Goal: Contribute content: Contribute content

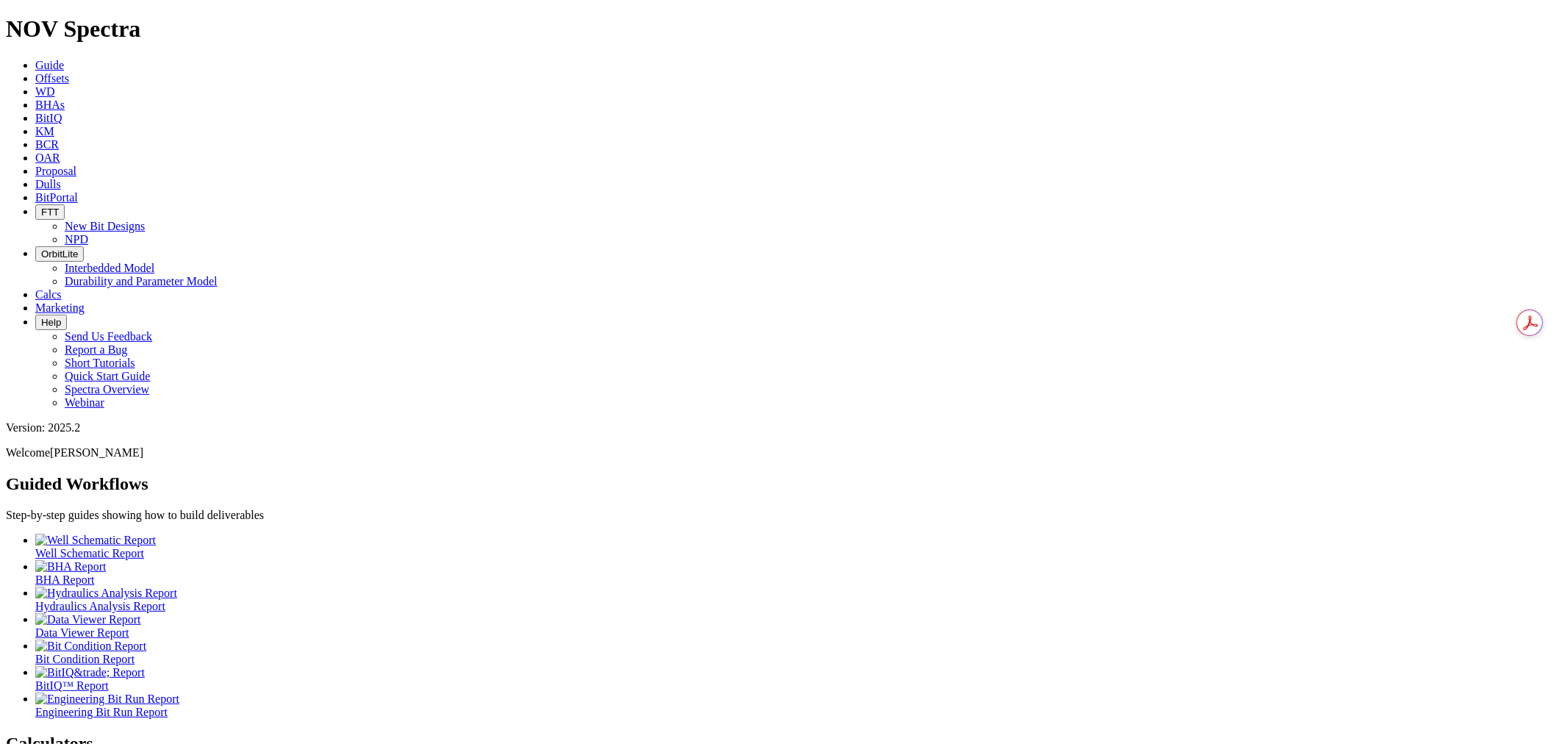
click at [61, 178] on link "Dulls" at bounding box center [48, 183] width 26 height 12
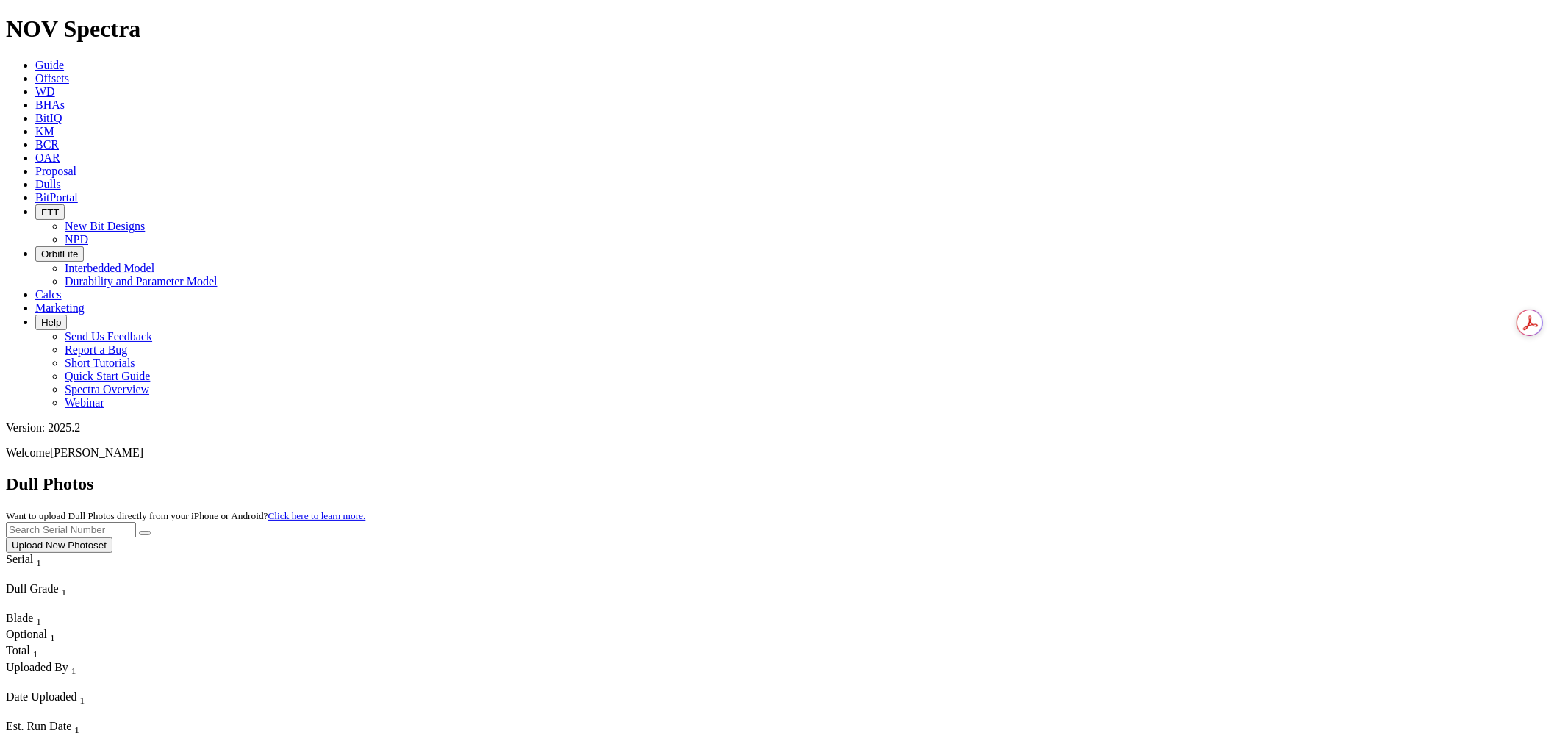
click at [112, 538] on button "Upload New Photoset" at bounding box center [59, 545] width 107 height 15
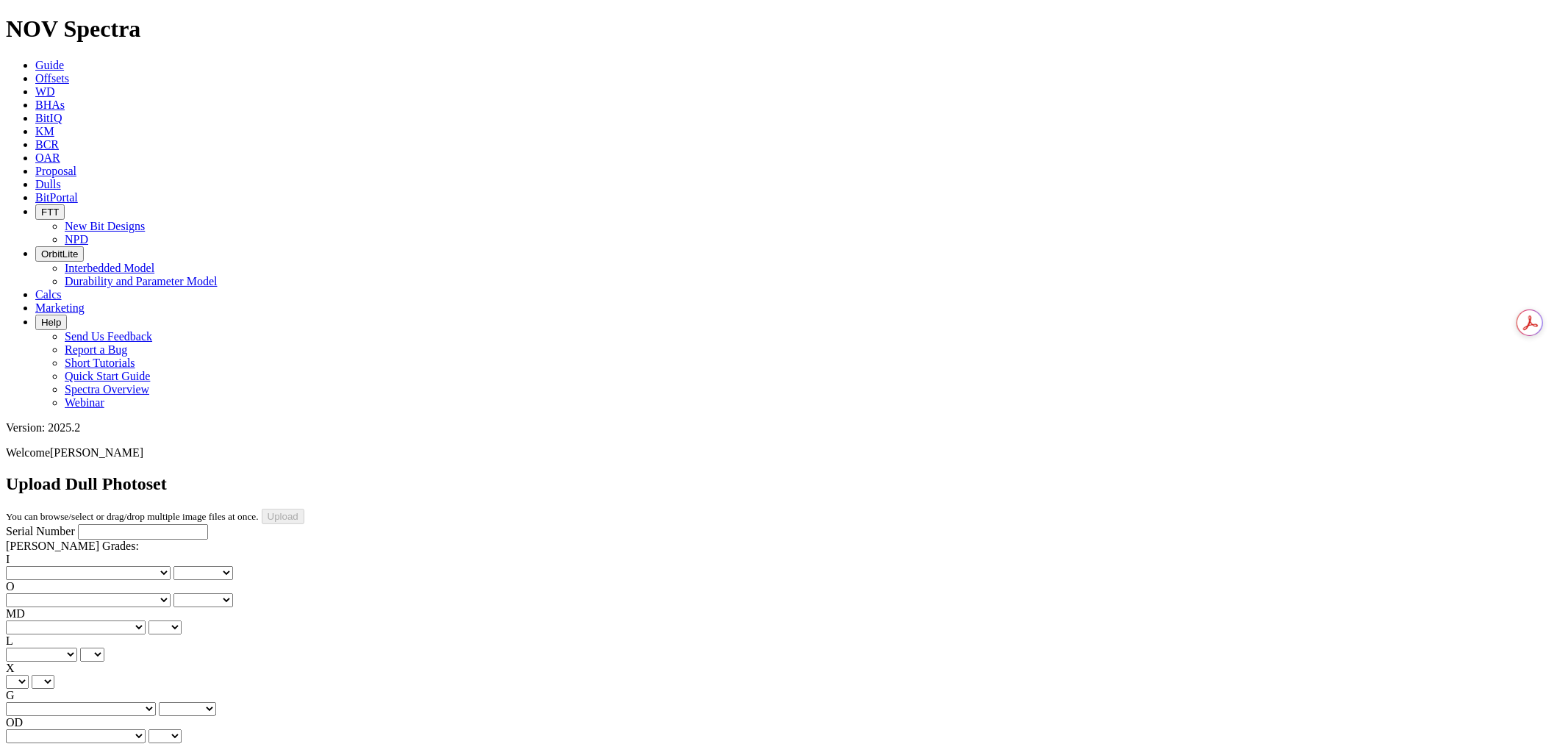
click at [86, 524] on input "Serial Number" at bounding box center [143, 531] width 130 height 15
click at [110, 524] on input "Serial Number" at bounding box center [143, 531] width 130 height 15
type input "F317628"
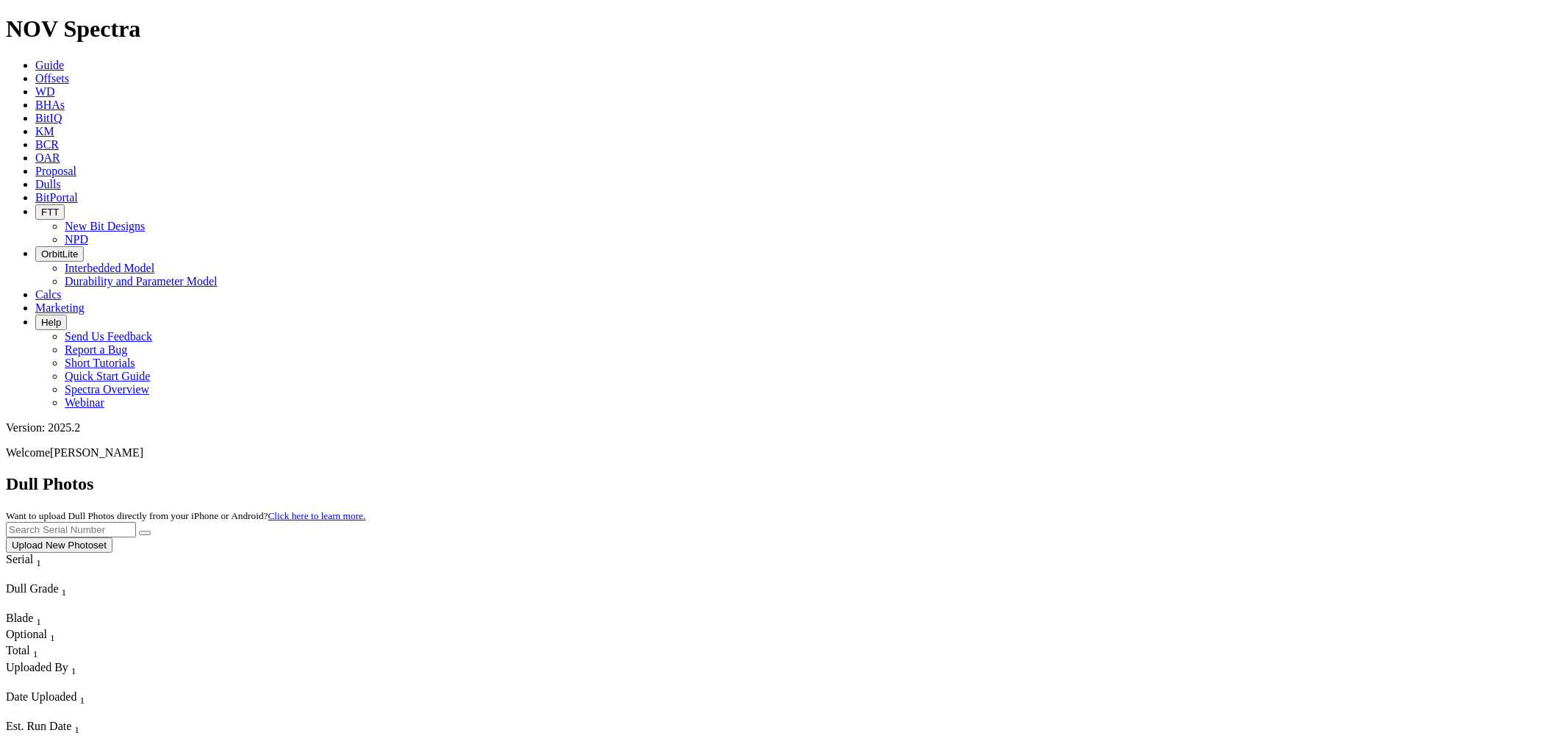
click at [112, 538] on button "Upload New Photoset" at bounding box center [59, 545] width 107 height 15
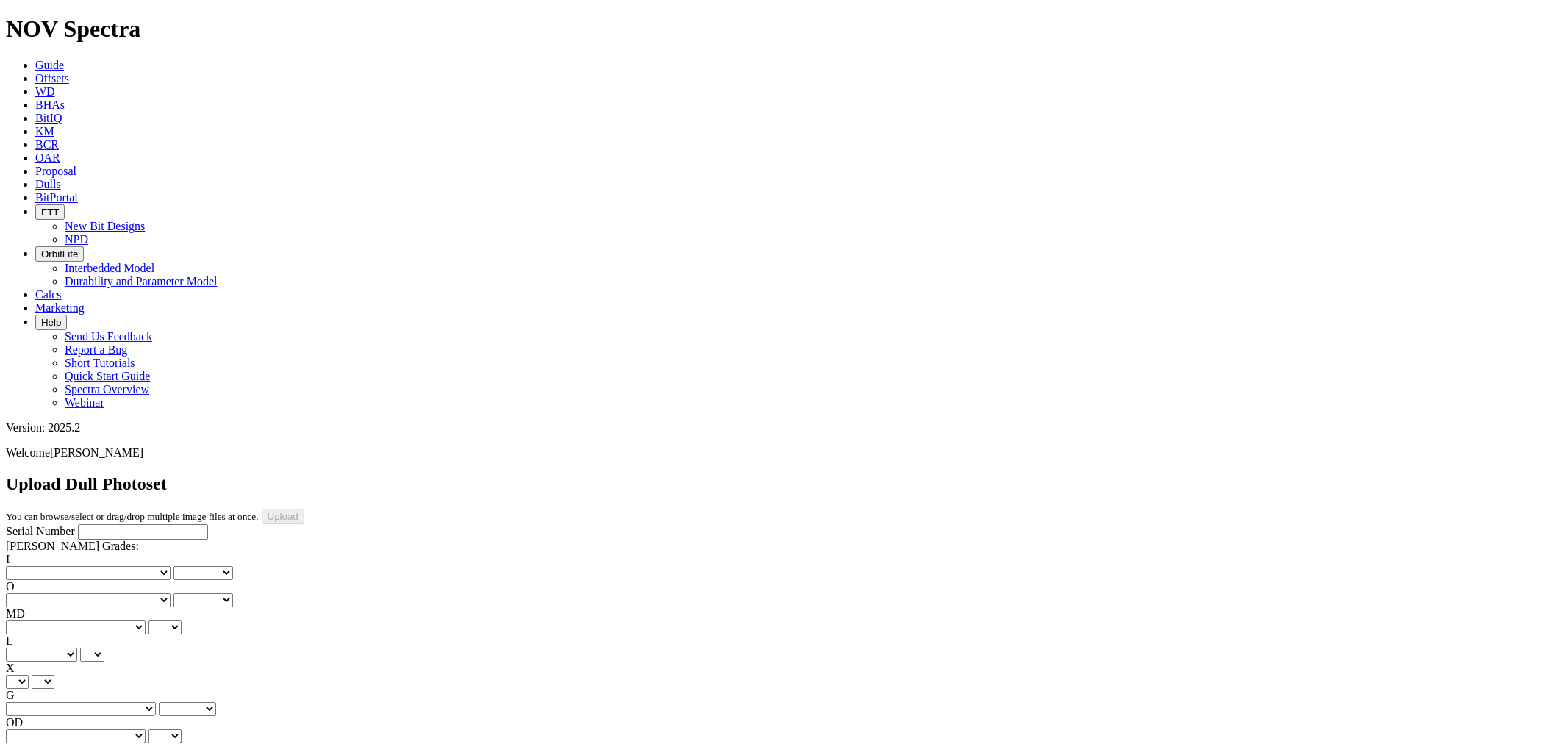
click at [59, 566] on select "No lost, worn or damaged cutters 0 1 2 3 4 5 6 7 8 No diamond table left on any…" at bounding box center [88, 573] width 165 height 14
select select "number:1"
click at [29, 566] on select "No lost, worn or damaged cutters 0 1 2 3 4 5 6 7 8 No diamond table left on any…" at bounding box center [88, 573] width 165 height 14
select select "number:1"
drag, startPoint x: 135, startPoint y: 215, endPoint x: 138, endPoint y: 231, distance: 16.3
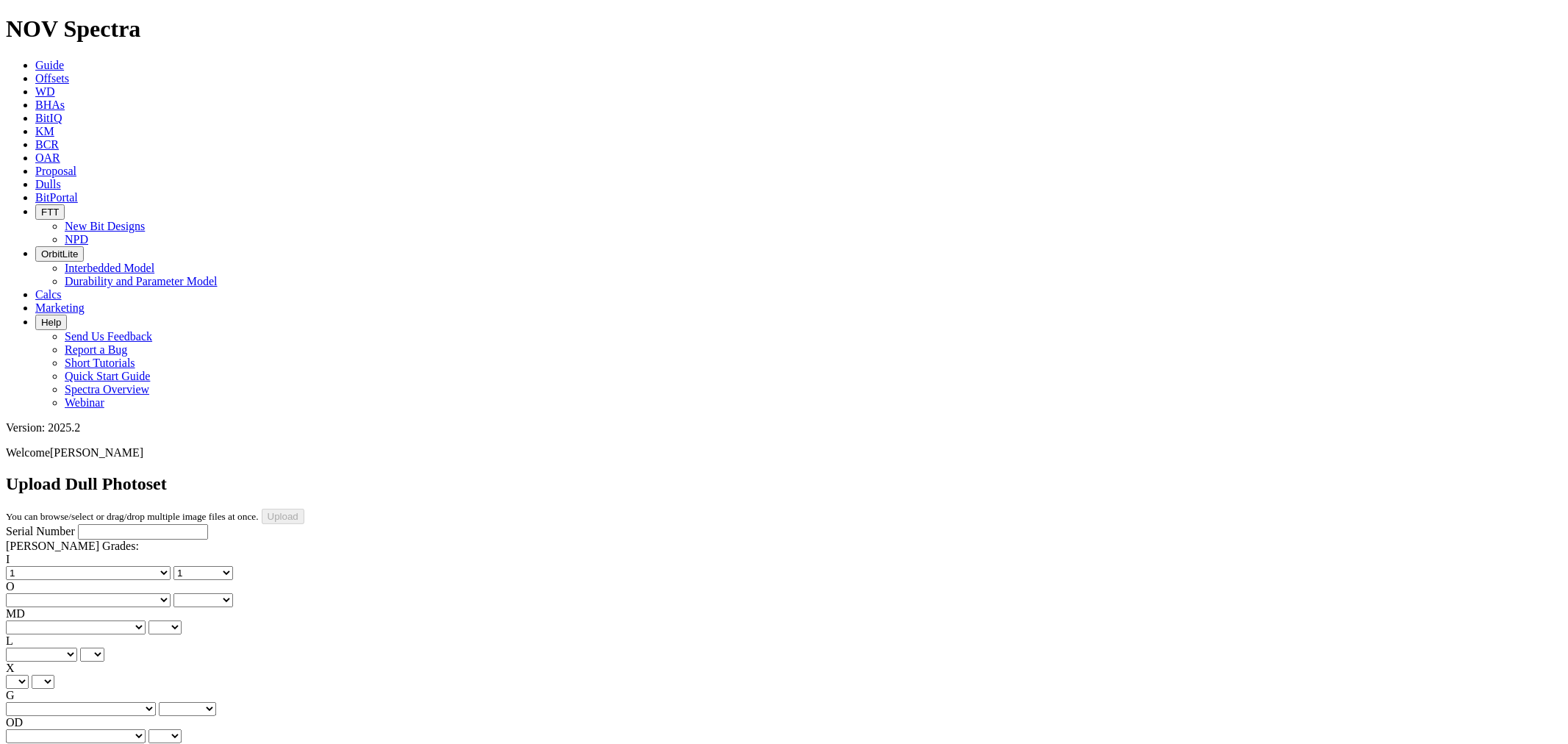
click at [136, 593] on select "No lost, worn or damaged cutters 0 1 2 3 4 5 6 7 8 No diamond table left on any…" at bounding box center [88, 600] width 165 height 14
select select "number:1"
click at [103, 593] on select "No lost, worn or damaged cutters 0 1 2 3 4 5 6 7 8 No diamond table left on any…" at bounding box center [88, 600] width 165 height 14
select select "number:1"
click at [75, 621] on select "BF - Bond Failure BT - Broken Teeth/Cutters BU - Balled Up Bit CR - Cored CT - …" at bounding box center [75, 627] width 139 height 14
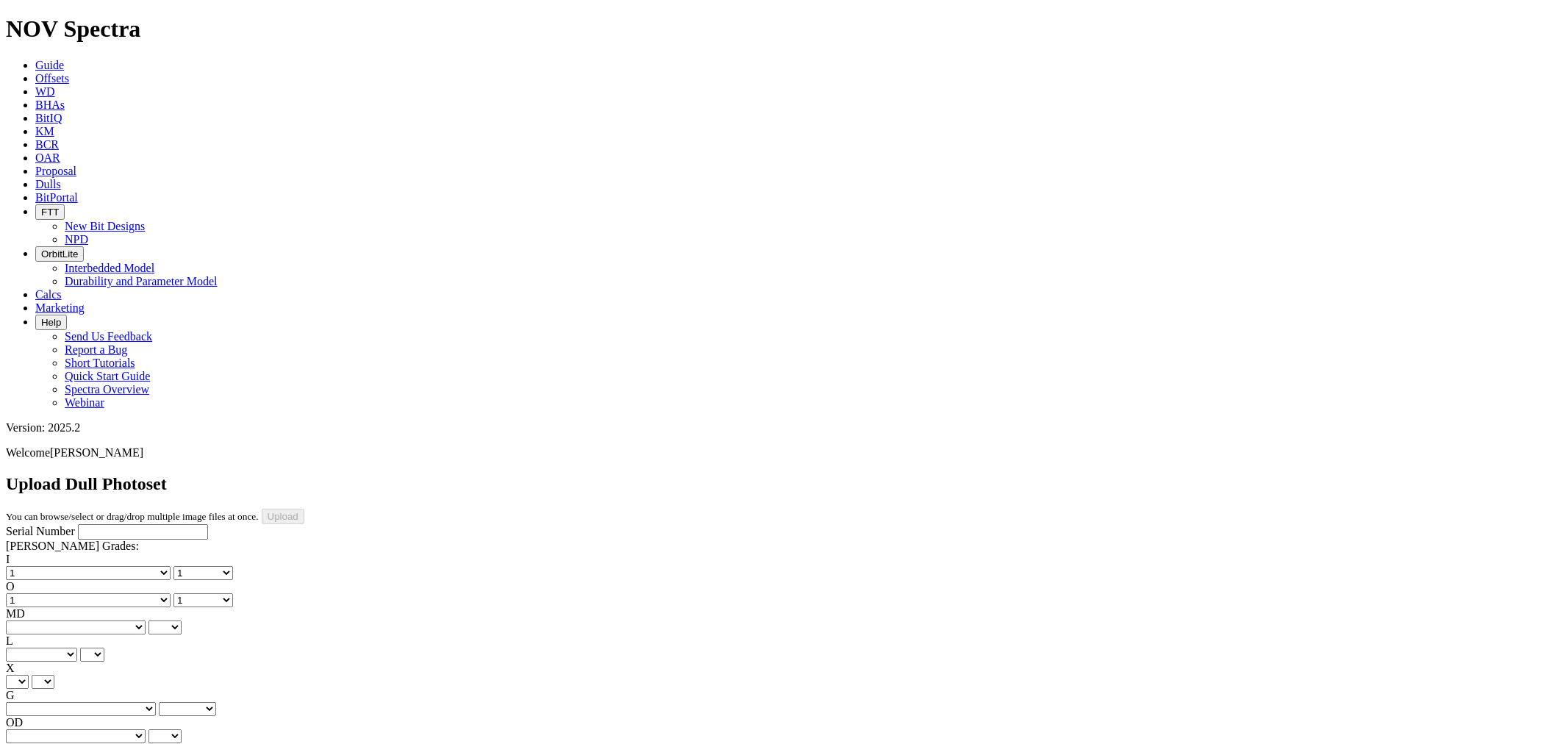
select select "string:CT"
click at [29, 621] on select "BF - Bond Failure BT - Broken Teeth/Cutters BU - Balled Up Bit CR - Cored CT - …" at bounding box center [75, 627] width 139 height 14
select select "string:CT"
click at [77, 648] on select "A - All C - Cone G - Gauge N - Nose S - Shoulder T - Taper" at bounding box center [42, 654] width 72 height 14
select select "string:G"
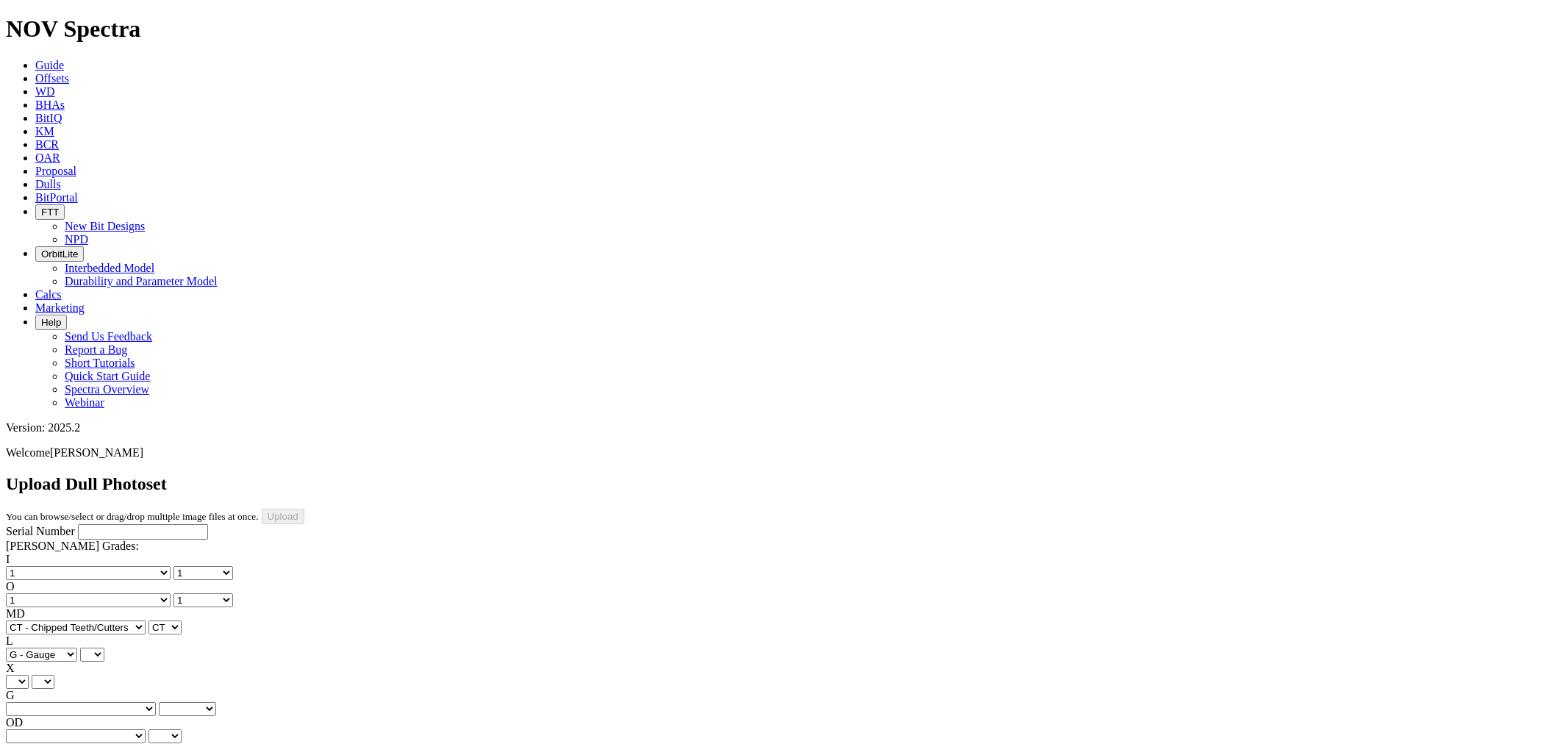
click at [77, 648] on select "A - All C - Cone G - Gauge N - Nose S - Shoulder T - Taper" at bounding box center [42, 654] width 72 height 14
select select "string:G"
click at [29, 675] on select "X" at bounding box center [17, 681] width 23 height 14
select select "string:X"
click at [29, 675] on select "X" at bounding box center [17, 681] width 23 height 14
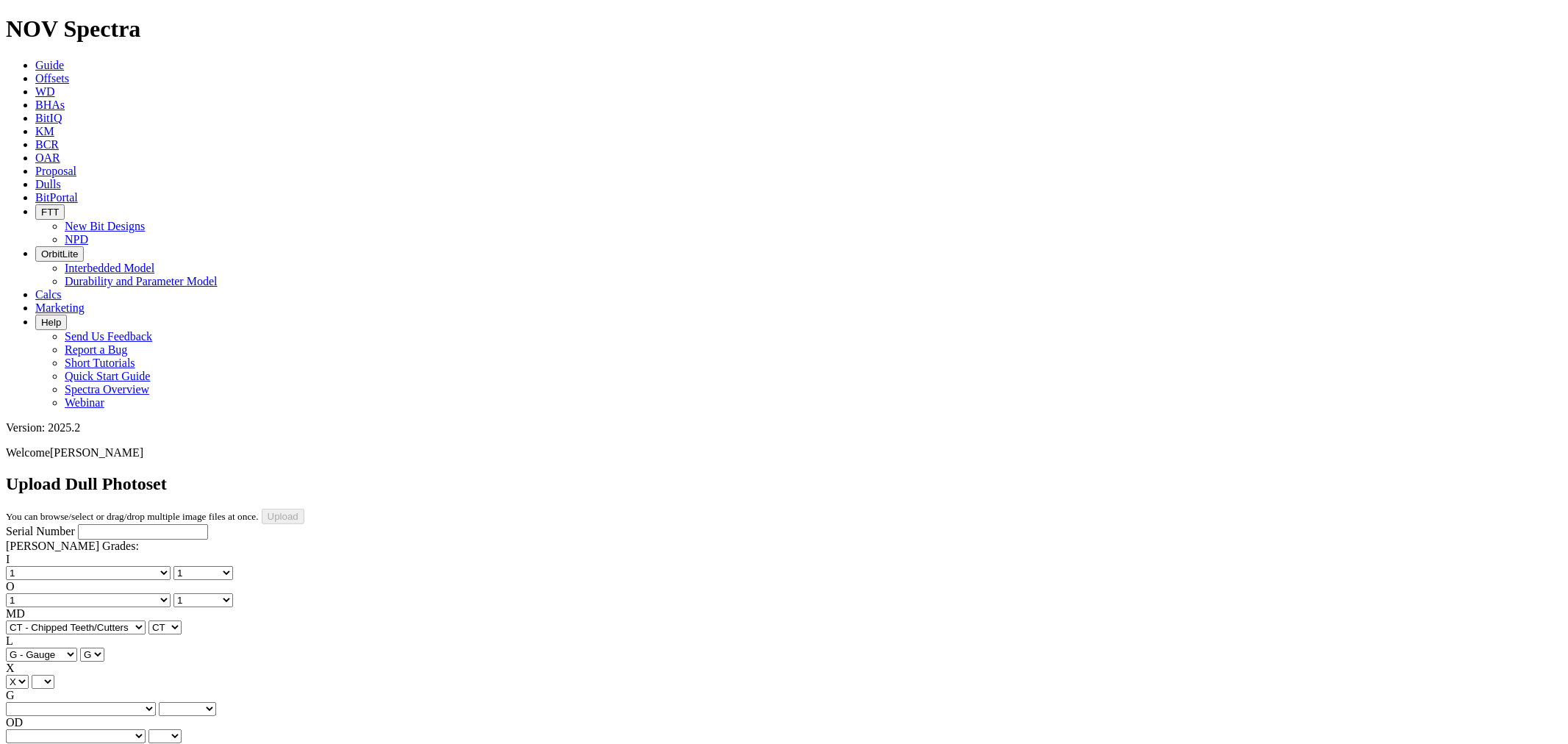
select select "string:X"
click at [132, 702] on select "Unknown I - In Gauge 1 - 1/16 in Undergauge" 2 - 2/16 in Undergauge = ⅛ in" 8 -…" at bounding box center [81, 709] width 150 height 14
select select "string:I"
click at [103, 702] on select "Unknown I - In Gauge 1 - 1/16 in Undergauge" 2 - 2/16 in Undergauge = ⅛ in" 8 -…" at bounding box center [81, 709] width 150 height 14
select select "string:I"
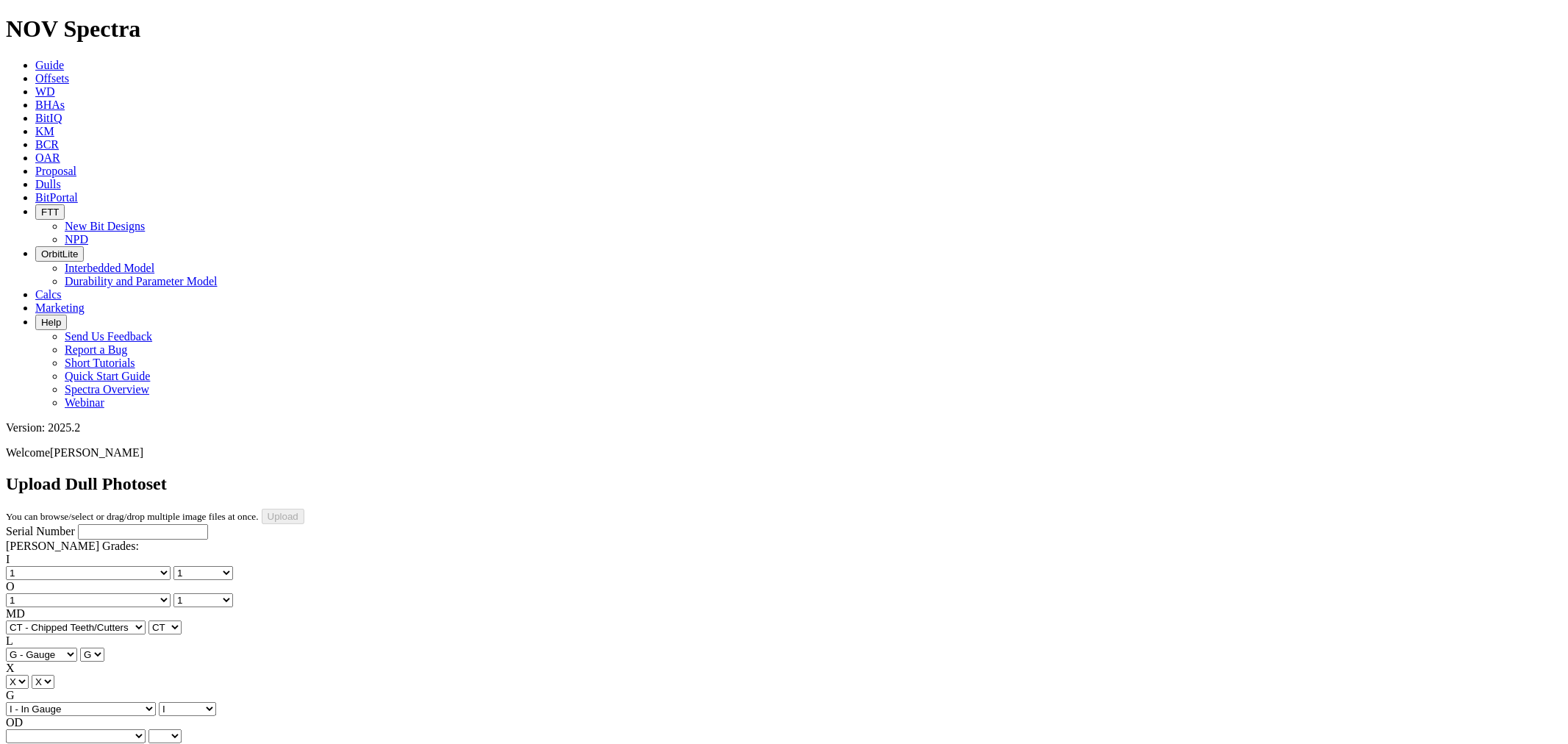
click at [44, 729] on select "BF - Bond Failure BT - Broken Teeth/Cutters BU - Balled Up Bit CR - Cored CT - …" at bounding box center [75, 736] width 139 height 14
select select "string:WT"
click at [29, 729] on select "BF - Bond Failure BT - Broken Teeth/Cutters BU - Balled Up Bit CR - Cored CT - …" at bounding box center [75, 736] width 139 height 14
select select "string:WT"
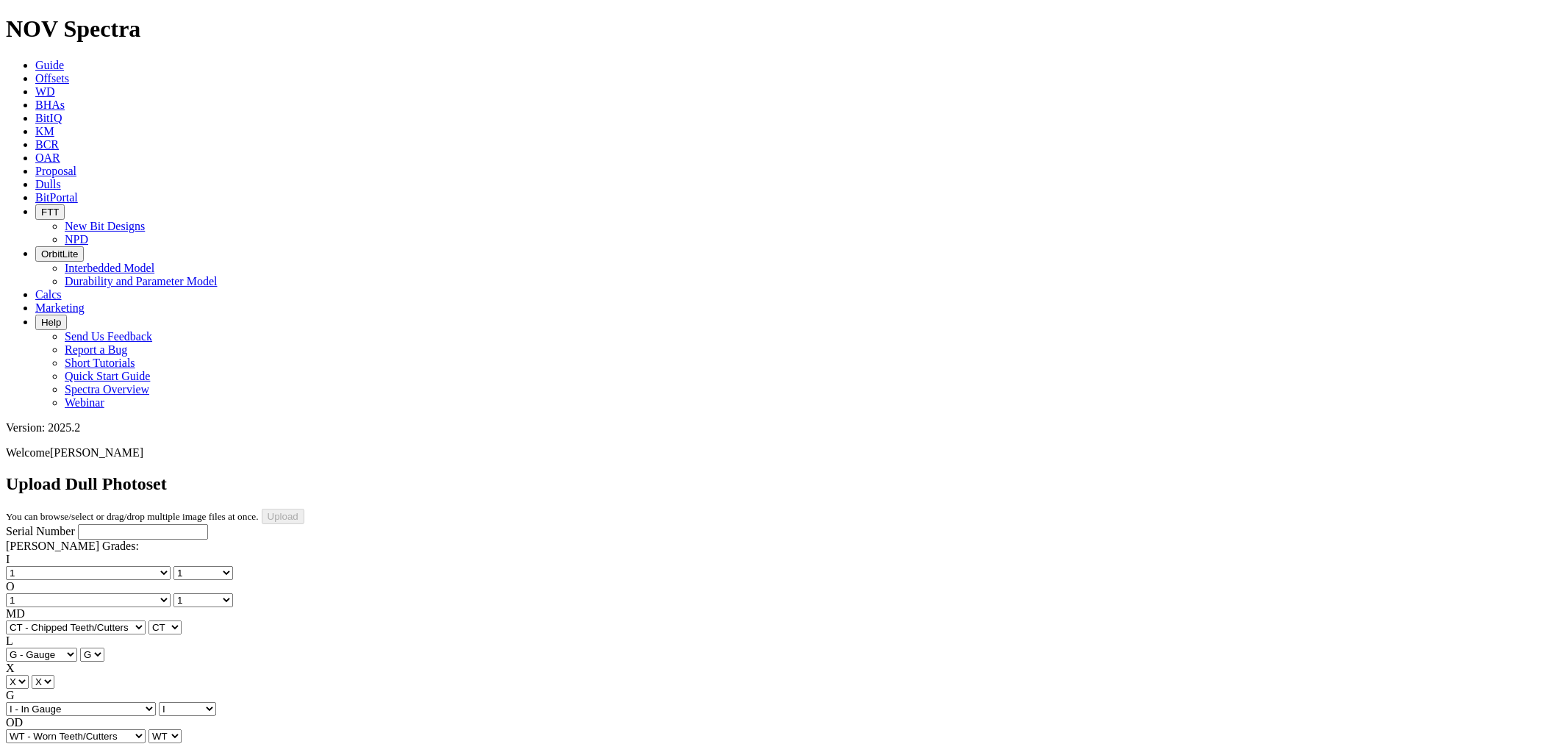
select select "string:_"
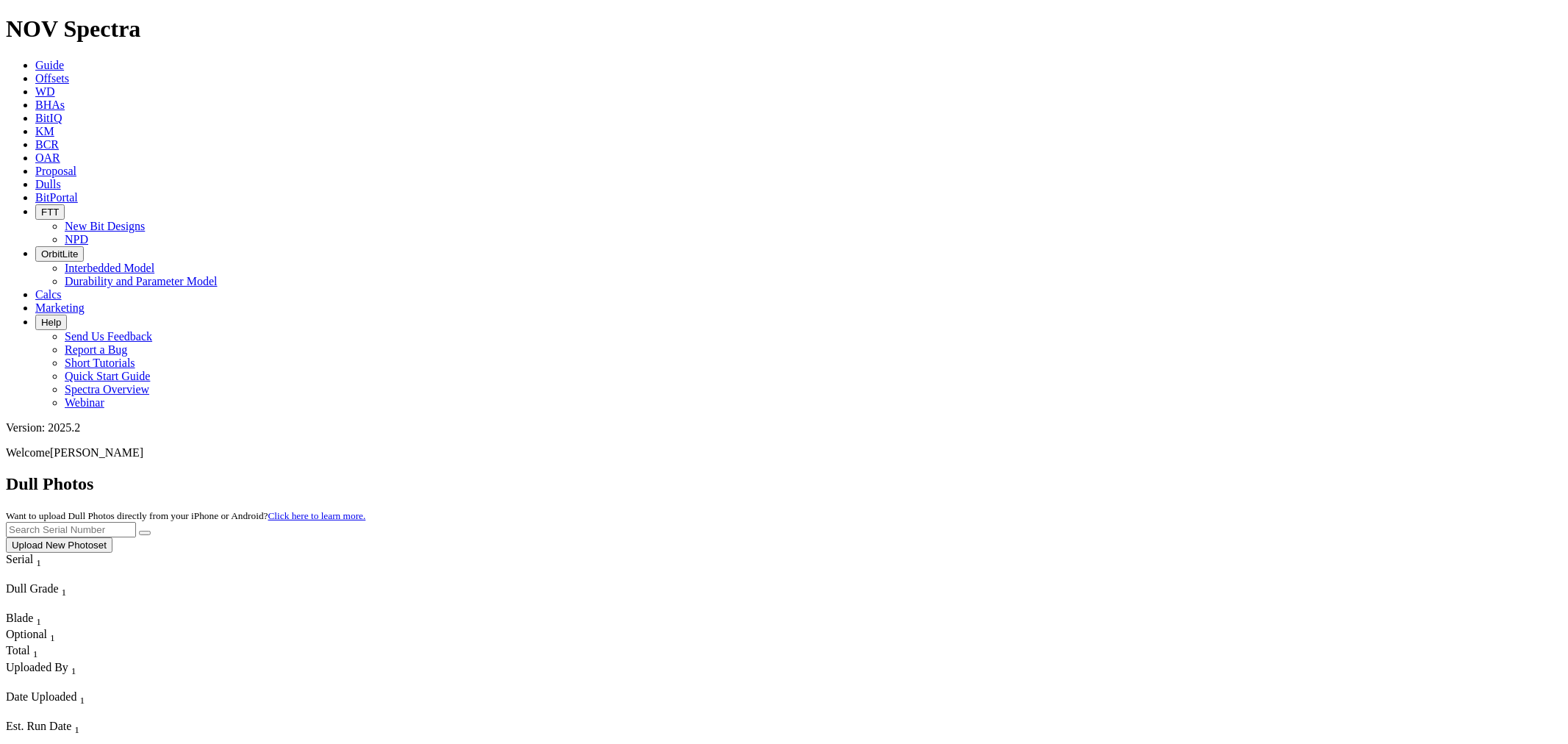
click at [112, 538] on button "Upload New Photoset" at bounding box center [59, 545] width 107 height 15
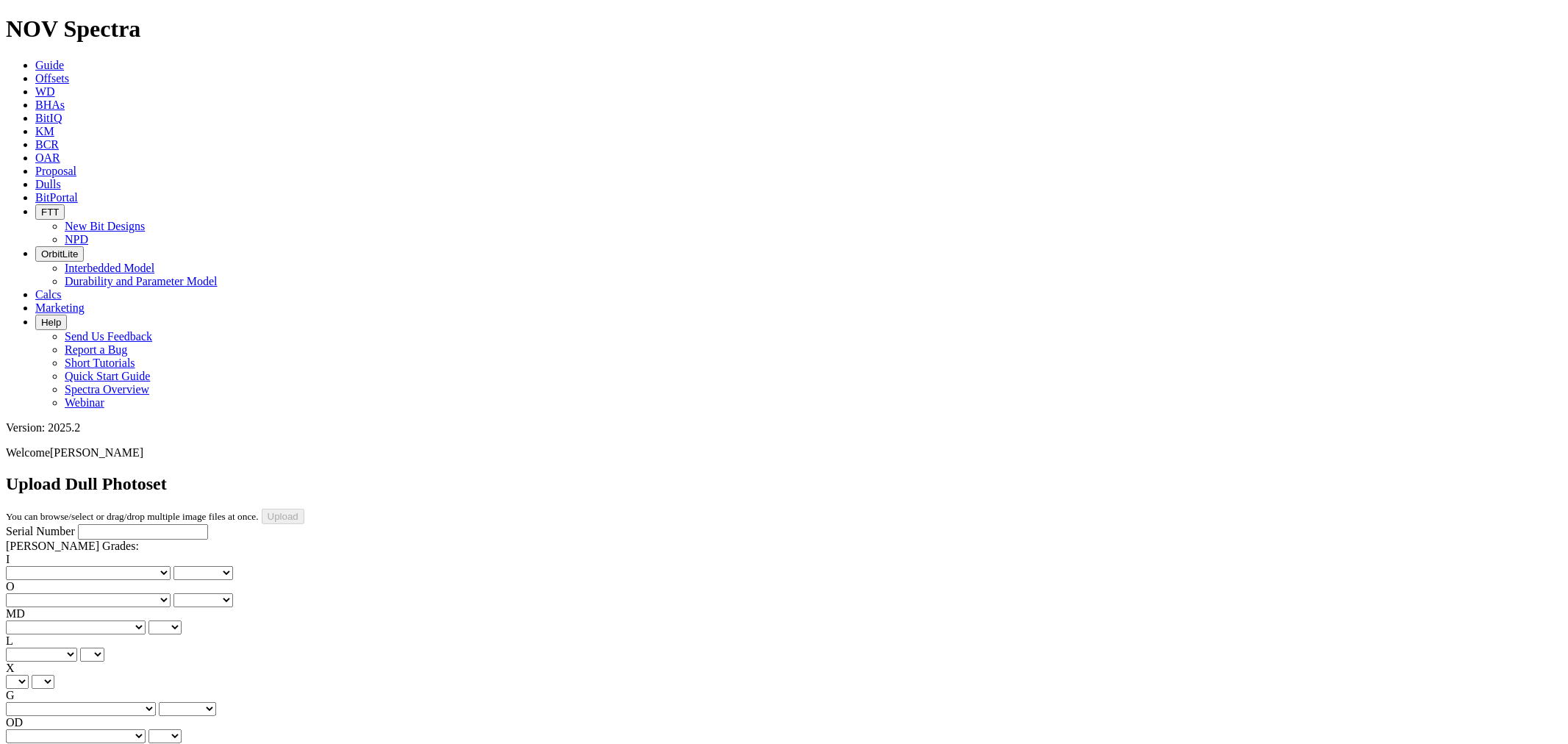
click at [94, 524] on input "Serial Number" at bounding box center [143, 531] width 130 height 15
type input "a"
type input "A317343"
click at [78, 566] on select "No lost, worn or damaged cutters 0 1 2 3 4 5 6 7 8 No diamond table left on any…" at bounding box center [88, 573] width 165 height 14
select select "number:2"
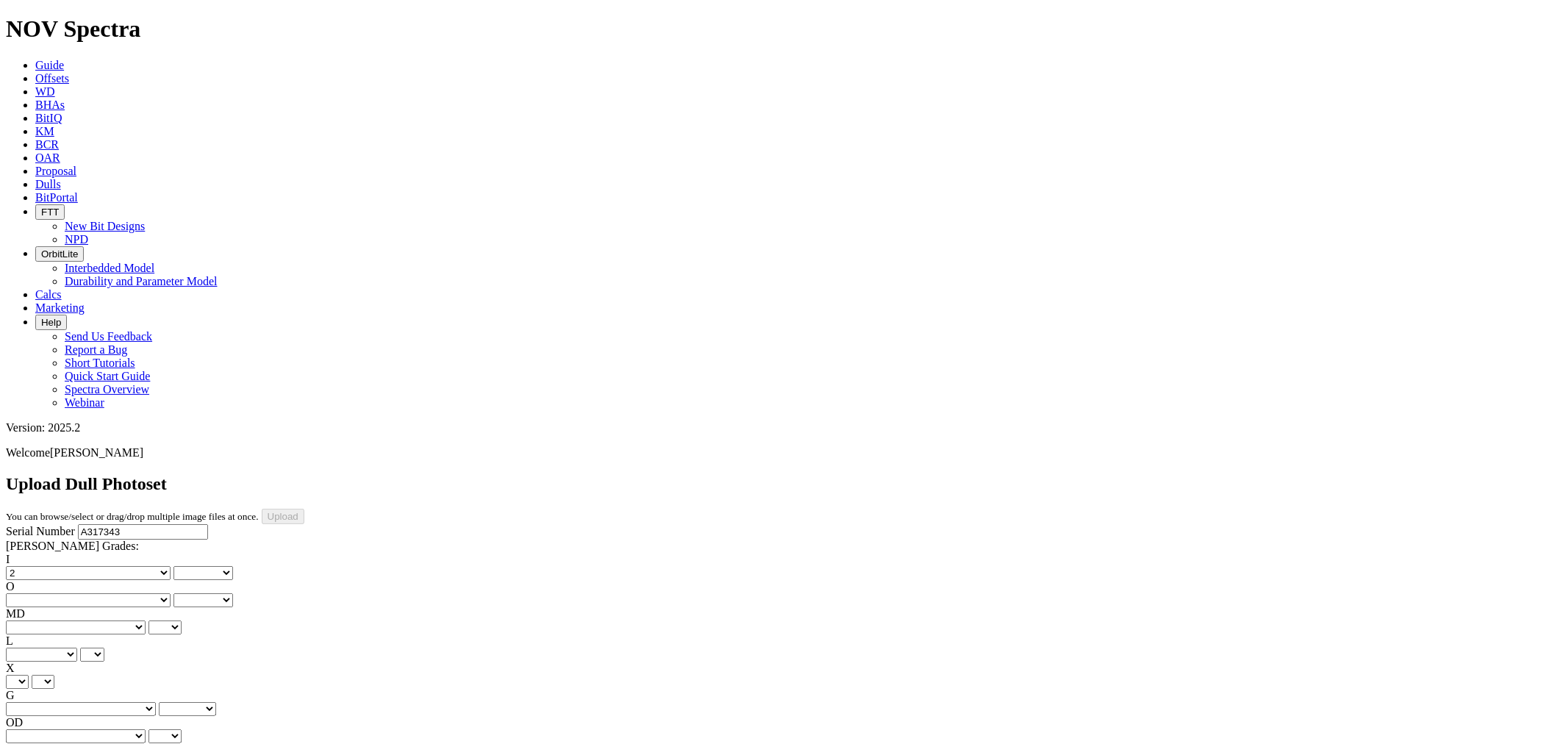
click at [29, 566] on select "No lost, worn or damaged cutters 0 1 2 3 4 5 6 7 8 No diamond table left on any…" at bounding box center [88, 573] width 165 height 14
select select "number:2"
click at [138, 593] on select "No lost, worn or damaged cutters 0 1 2 3 4 5 6 7 8 No diamond table left on any…" at bounding box center [88, 600] width 165 height 14
select select "number:1"
click at [103, 593] on select "No lost, worn or damaged cutters 0 1 2 3 4 5 6 7 8 No diamond table left on any…" at bounding box center [88, 600] width 165 height 14
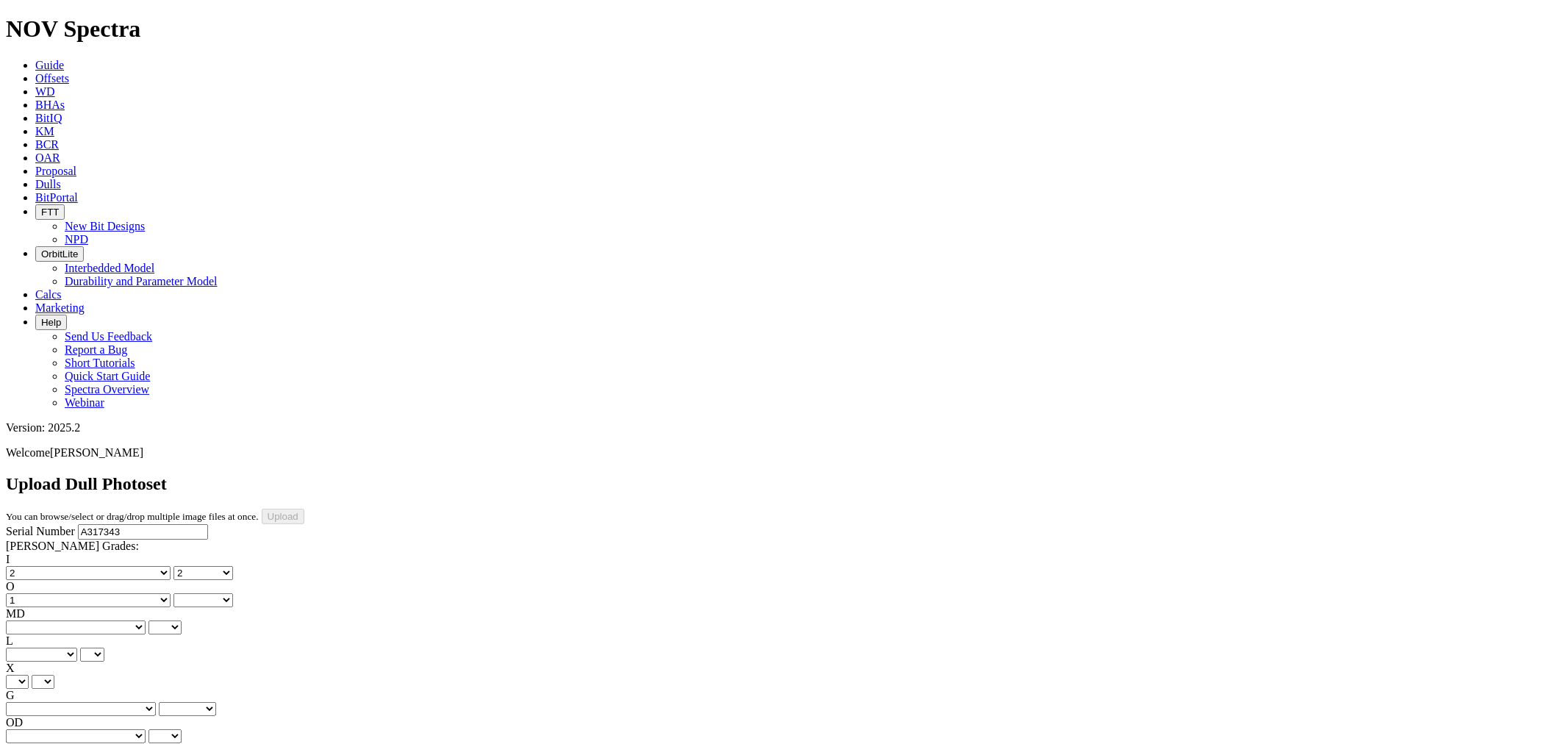
select select "number:1"
click at [74, 621] on select "BF - Bond Failure BT - Broken Teeth/Cutters BU - Balled Up Bit CR - Cored CT - …" at bounding box center [75, 627] width 139 height 14
select select "string:BT"
click at [29, 621] on select "BF - Bond Failure BT - Broken Teeth/Cutters BU - Balled Up Bit CR - Cored CT - …" at bounding box center [75, 627] width 139 height 14
select select "string:BT"
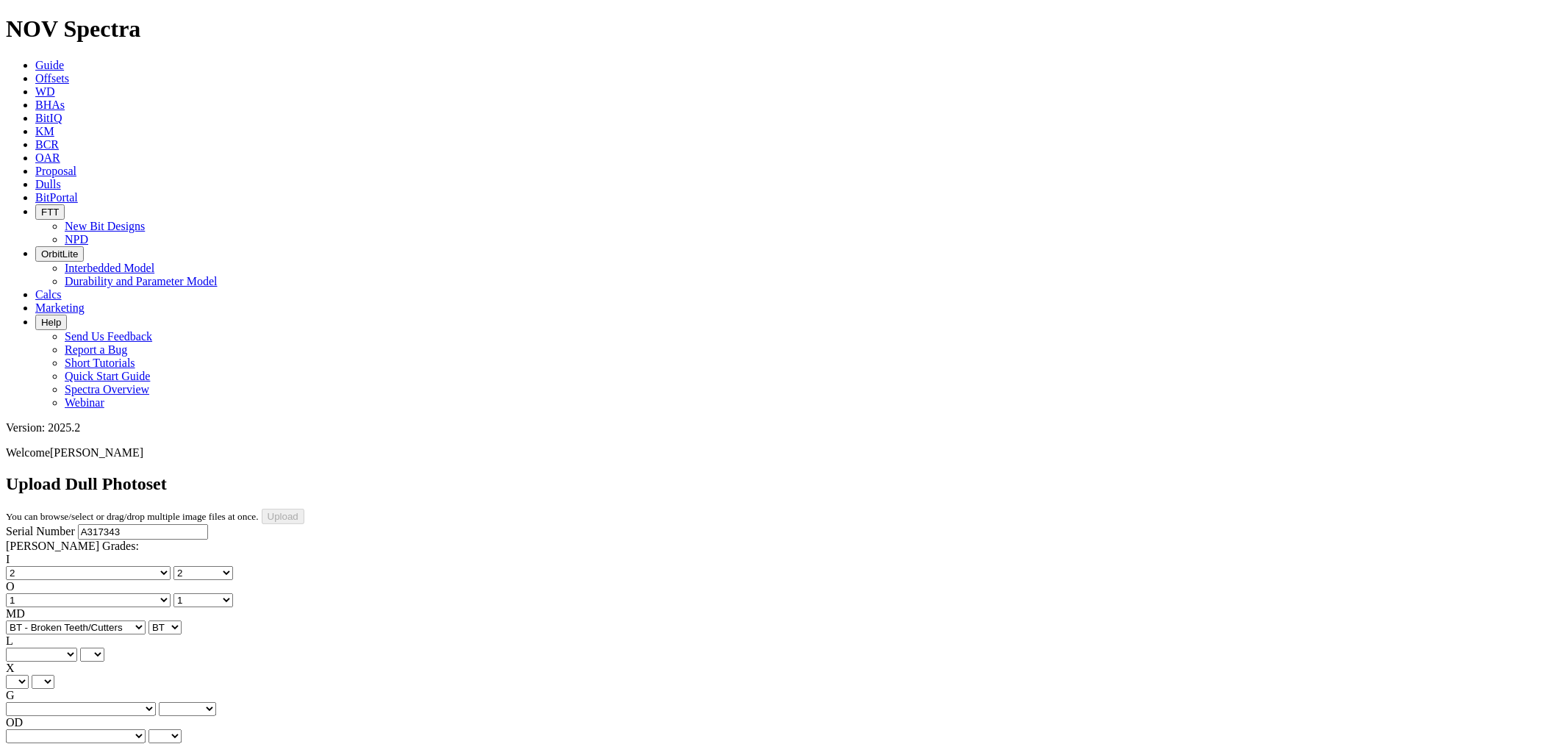
click at [77, 648] on select "A - All C - Cone G - Gauge N - Nose S - Shoulder T - Taper" at bounding box center [42, 654] width 72 height 14
select select "string:A"
click at [77, 648] on select "A - All C - Cone G - Gauge N - Nose S - Shoulder T - Taper" at bounding box center [42, 654] width 72 height 14
select select "string:A"
click at [29, 675] on select "X" at bounding box center [17, 681] width 23 height 14
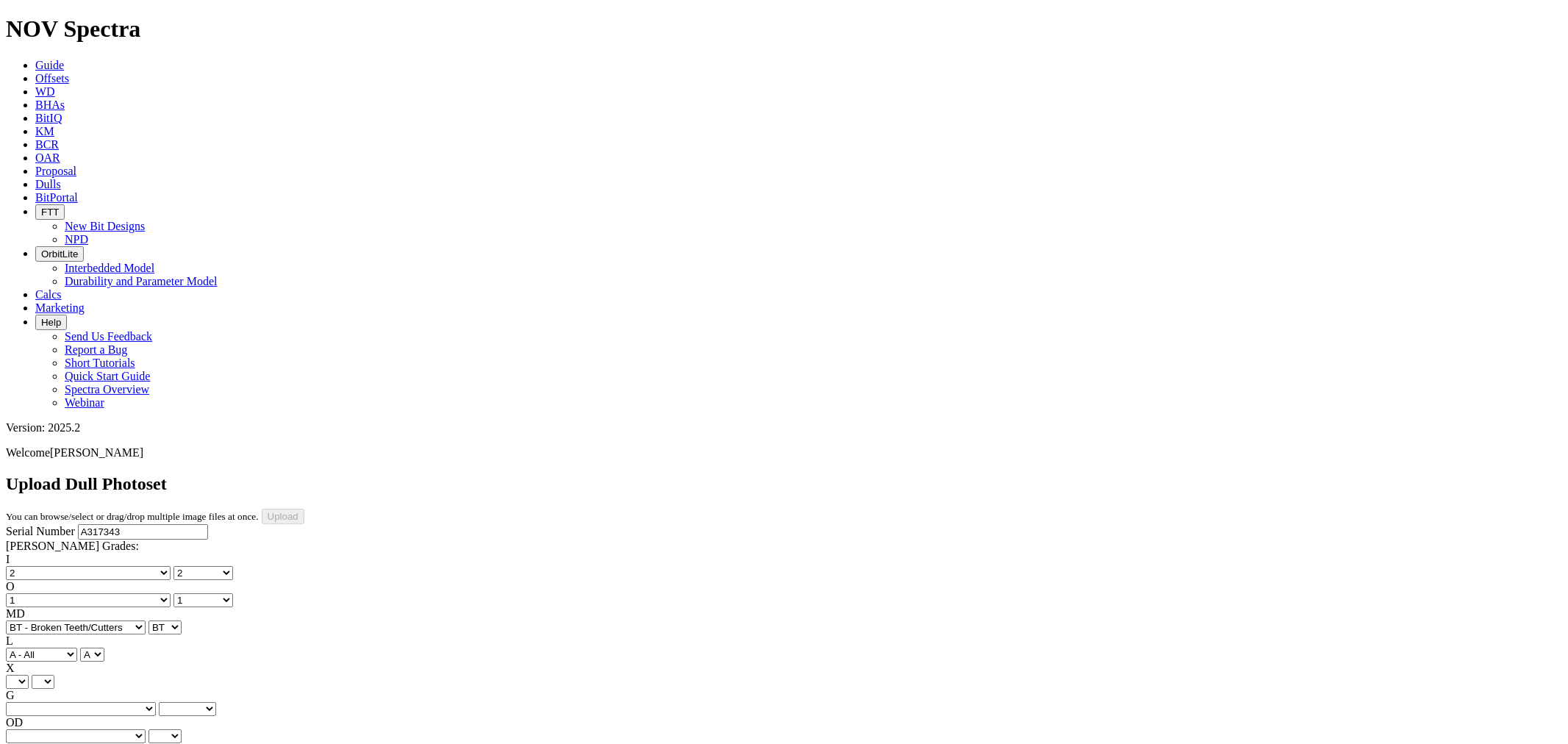
select select "string:X"
click at [29, 675] on select "X" at bounding box center [17, 681] width 23 height 14
select select "string:X"
click at [156, 702] on select "Unknown I - In Gauge 1 - 1/16 in Undergauge" 2 - 2/16 in Undergauge = ⅛ in" 8 -…" at bounding box center [81, 709] width 150 height 14
select select "string:I"
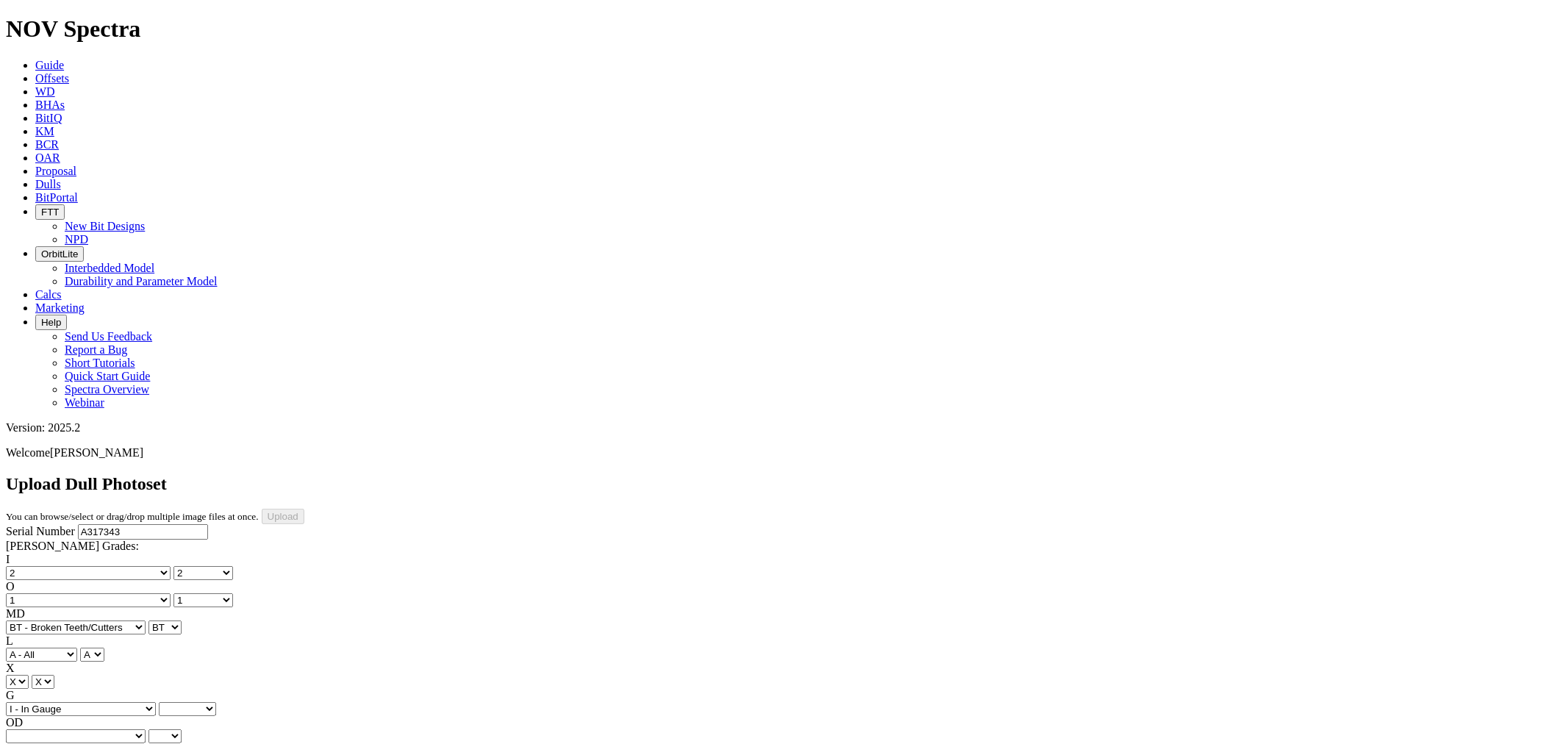
click at [103, 702] on select "Unknown I - In Gauge 1 - 1/16 in Undergauge" 2 - 2/16 in Undergauge = ⅛ in" 8 -…" at bounding box center [81, 709] width 150 height 14
select select "string:I"
click at [72, 716] on div "OD BF - Bond Failure BT - Broken Teeth/Cutters BU - Balled Up Bit CR - Cored CT…" at bounding box center [784, 729] width 1556 height 27
click at [77, 729] on select "BF - Bond Failure BT - Broken Teeth/Cutters BU - Balled Up Bit CR - Cored CT - …" at bounding box center [75, 736] width 139 height 14
select select "string:CT"
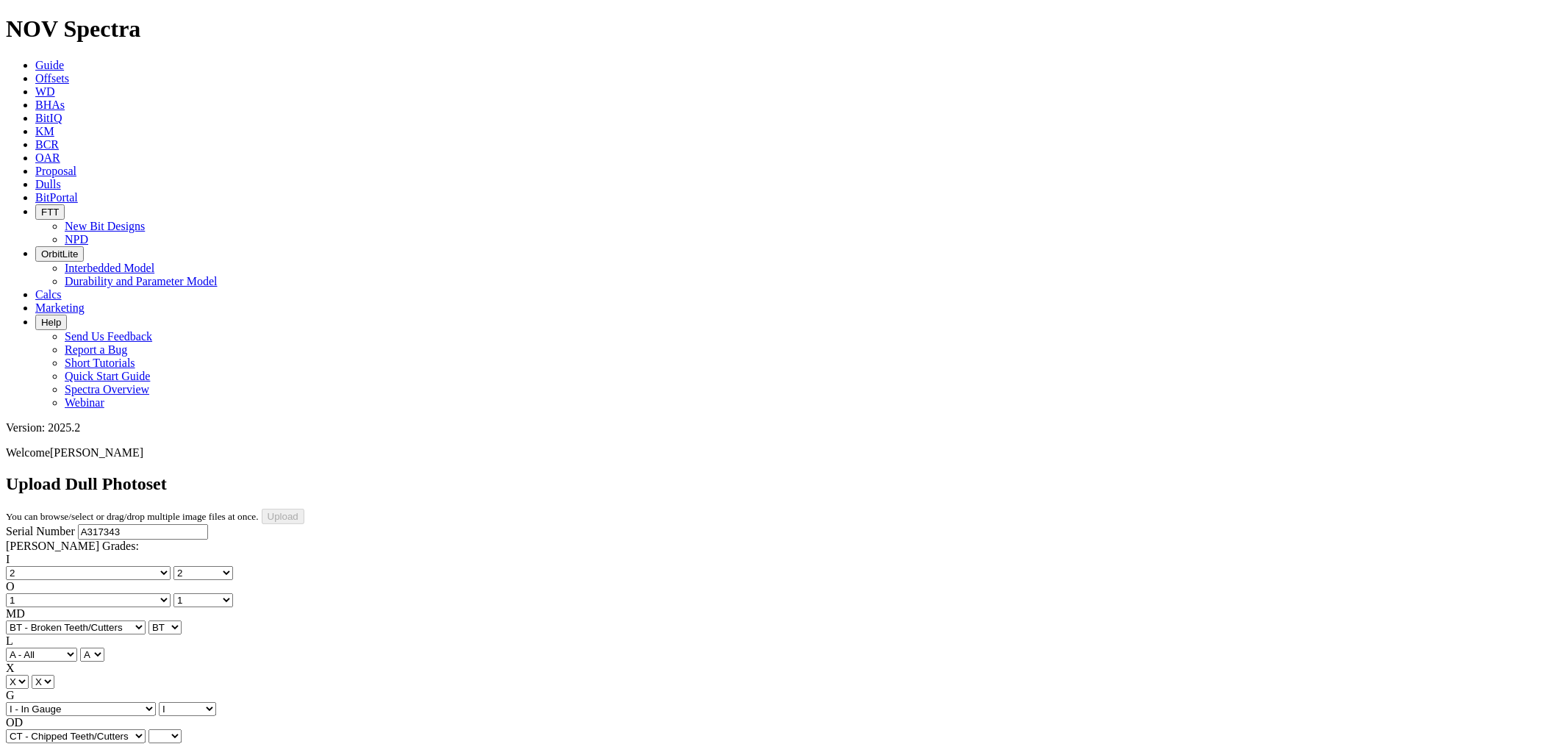
click at [29, 729] on select "BF - Bond Failure BT - Broken Teeth/Cutters BU - Balled Up Bit CR - Cored CT - …" at bounding box center [75, 736] width 139 height 14
select select "string:CT"
select select "string:_"
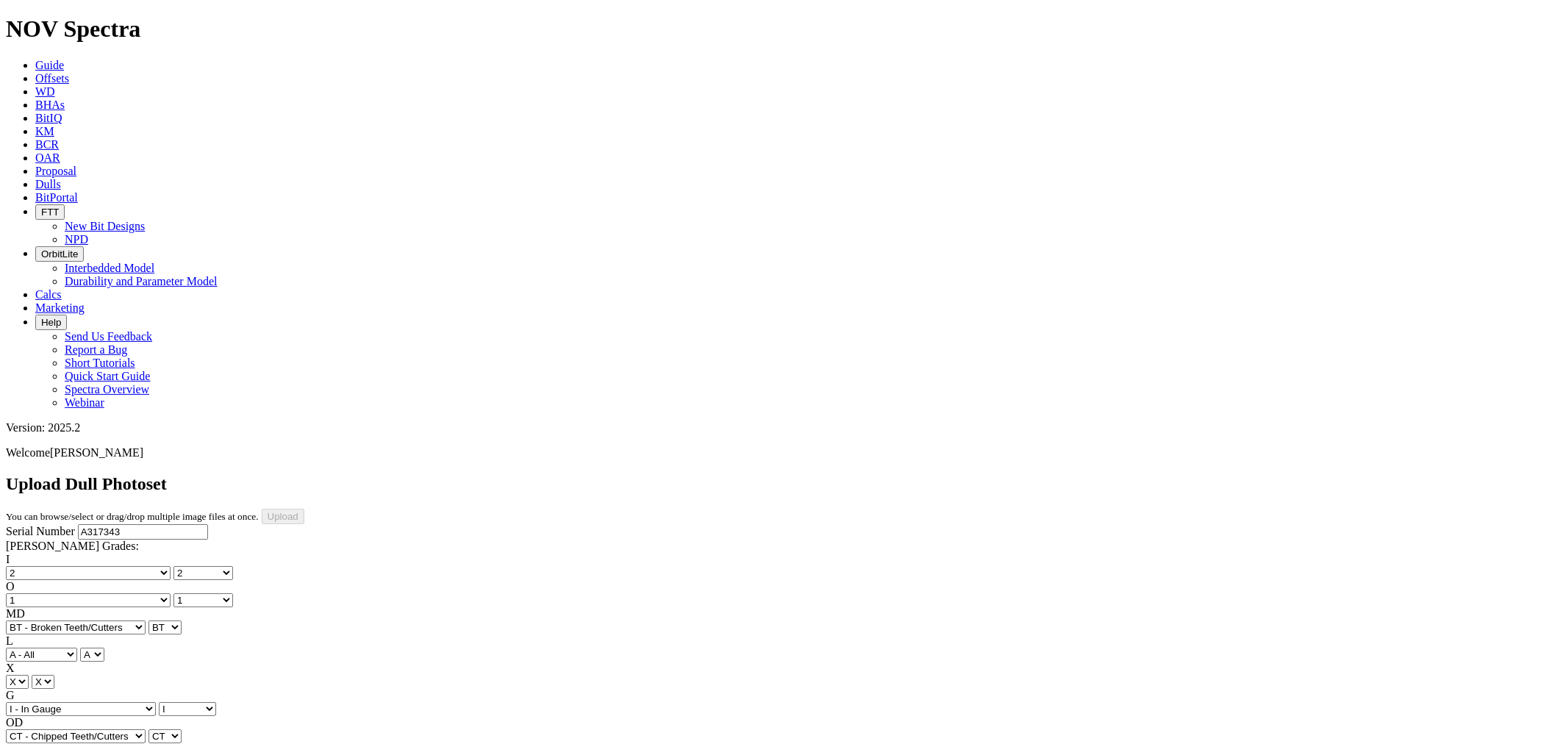
select select "string:_"
